Goal: Task Accomplishment & Management: Use online tool/utility

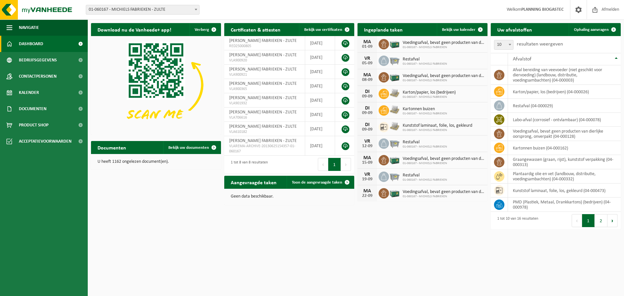
click at [160, 15] on div "Vestiging: 01-060167 - [PERSON_NAME] FABRIEKEN - ZULTE 10-736161 - AGRIKRACHT -…" at bounding box center [312, 10] width 624 height 20
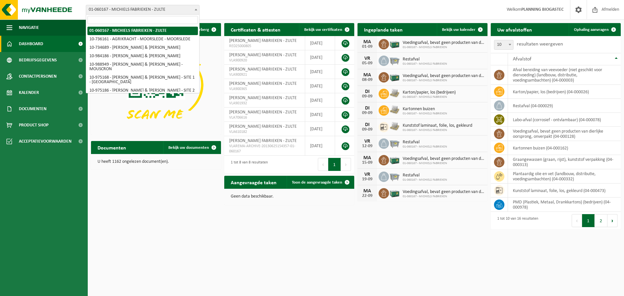
click at [159, 13] on span "01-060167 - MICHIELS FABRIEKEN - ZULTE" at bounding box center [142, 9] width 113 height 9
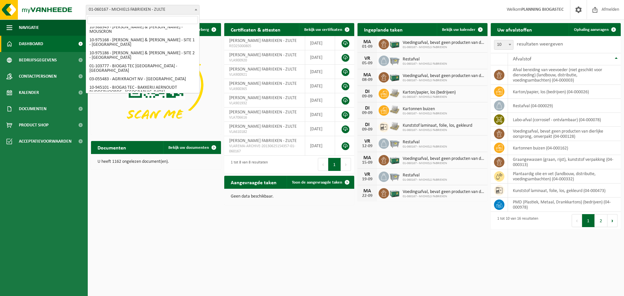
scroll to position [85, 0]
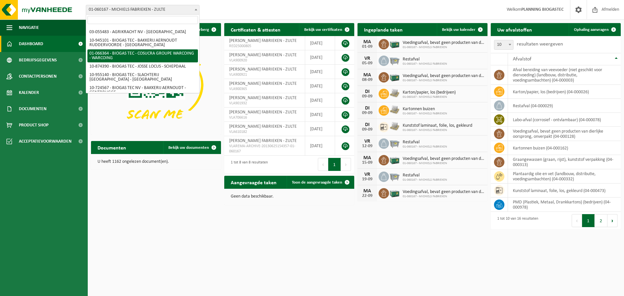
select select "39969"
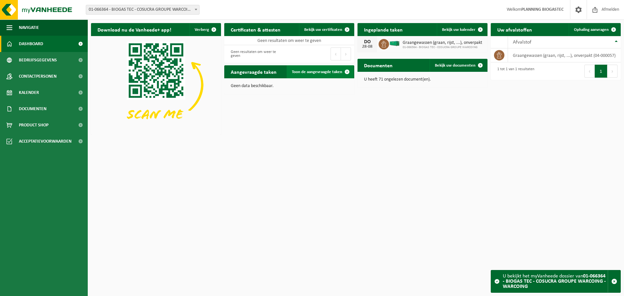
click at [347, 72] on span at bounding box center [347, 71] width 13 height 13
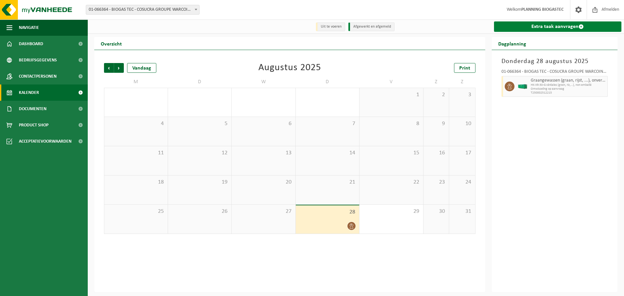
click at [551, 29] on link "Extra taak aanvragen" at bounding box center [558, 26] width 128 height 10
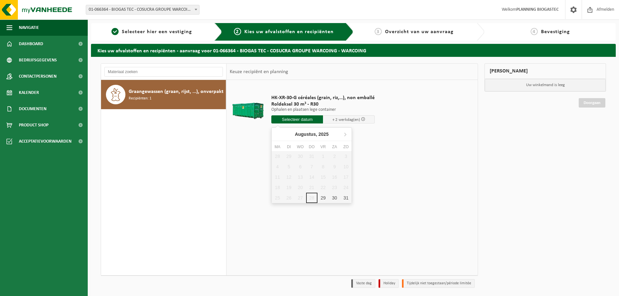
click at [294, 120] on input "text" at bounding box center [297, 119] width 52 height 8
click at [347, 137] on icon at bounding box center [345, 134] width 10 height 10
click at [276, 134] on icon at bounding box center [278, 134] width 10 height 10
click at [412, 172] on div "HK-XR-30-G céréales (grain, riz,…), non emballé Roldeksel 30 m³ - R30 Ophalen e…" at bounding box center [352, 177] width 251 height 195
